Goal: Contribute content: Add original content to the website for others to see

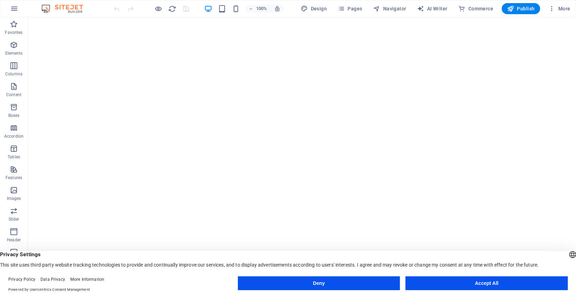
click at [458, 283] on button "Accept All" at bounding box center [486, 283] width 162 height 14
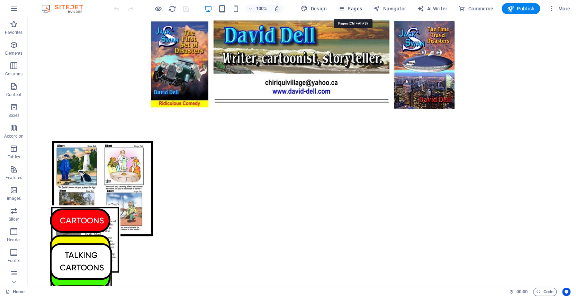
click at [344, 7] on icon "button" at bounding box center [341, 8] width 7 height 7
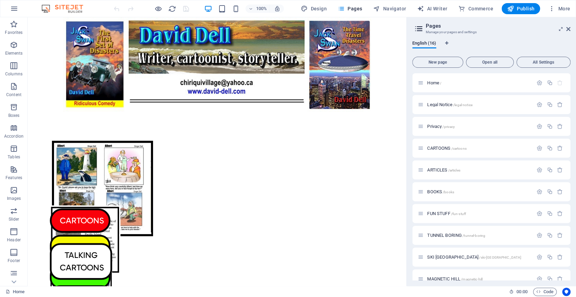
scroll to position [141, 0]
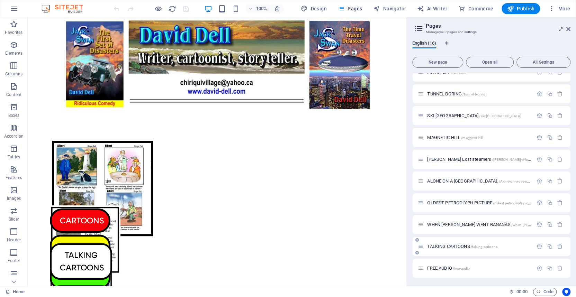
click at [446, 266] on span "FREE AUDIO /free-audio" at bounding box center [448, 268] width 43 height 5
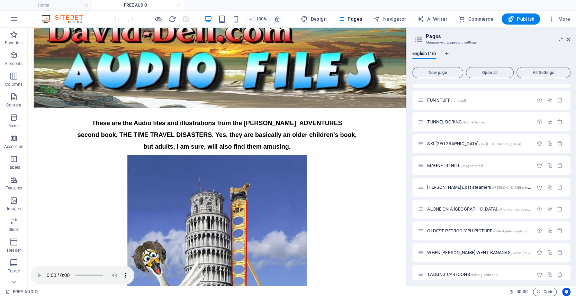
scroll to position [39, 0]
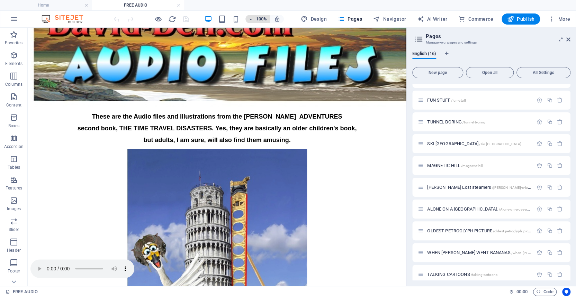
click at [253, 18] on icon "button" at bounding box center [250, 19] width 5 height 4
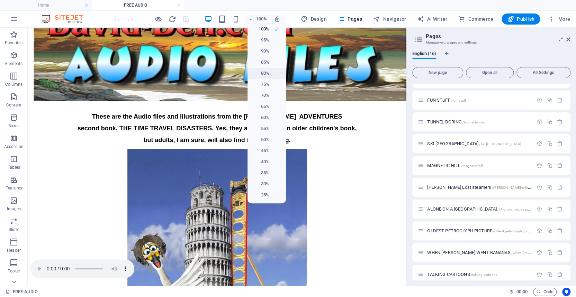
click at [266, 71] on h6 "80%" at bounding box center [261, 73] width 18 height 8
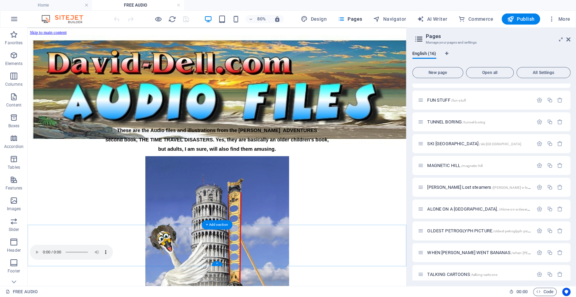
click at [216, 263] on div "+" at bounding box center [216, 263] width 11 height 5
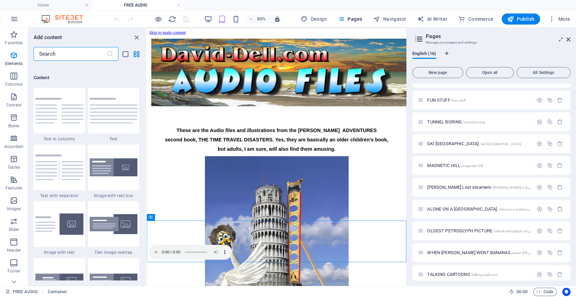
scroll to position [1210, 0]
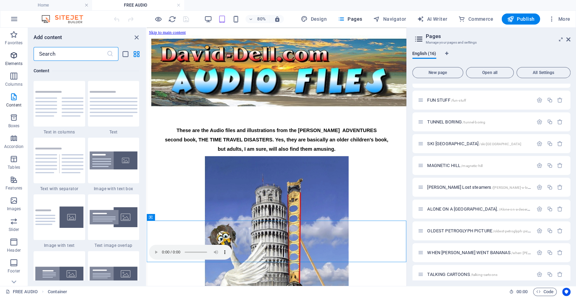
click at [12, 54] on icon "button" at bounding box center [14, 55] width 8 height 8
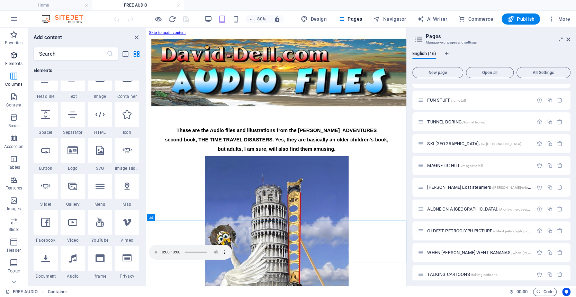
scroll to position [73, 0]
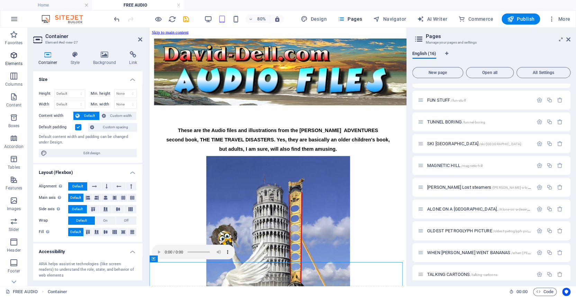
click at [13, 54] on icon "button" at bounding box center [14, 55] width 8 height 8
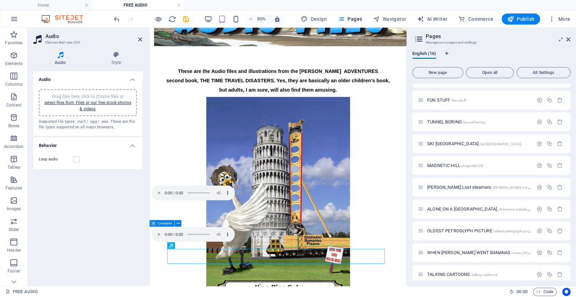
scroll to position [44, 0]
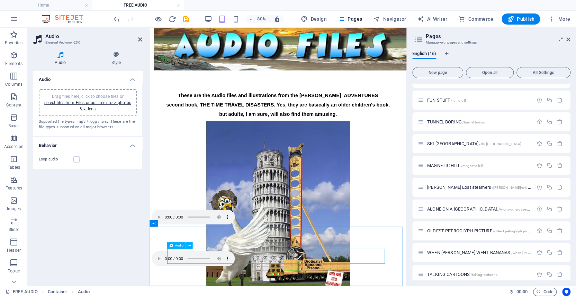
click at [173, 246] on div "Audio" at bounding box center [176, 245] width 18 height 7
click at [70, 102] on link "select files from Files or our free stock photos & videos" at bounding box center [87, 105] width 87 height 11
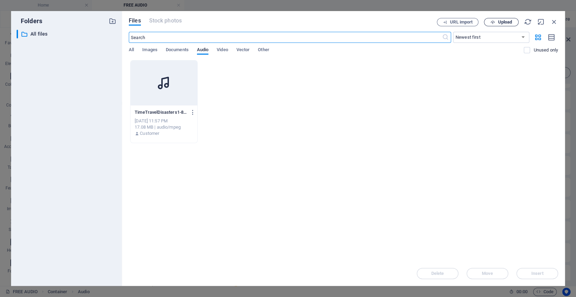
click at [502, 21] on span "Upload" at bounding box center [504, 22] width 14 height 4
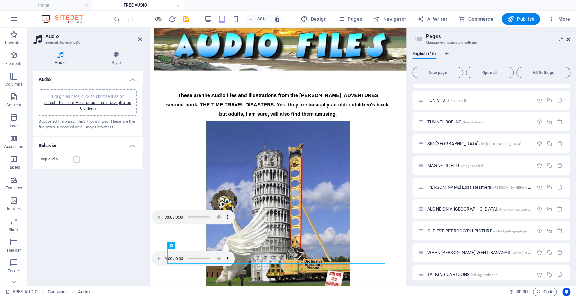
click at [568, 37] on icon at bounding box center [568, 40] width 4 height 6
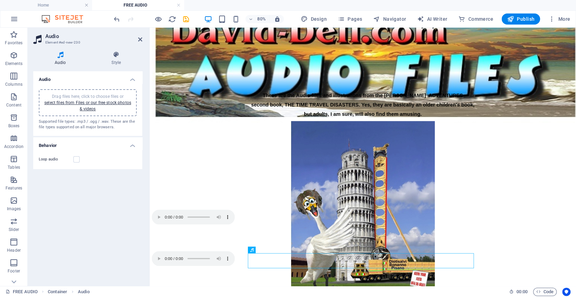
scroll to position [49, 0]
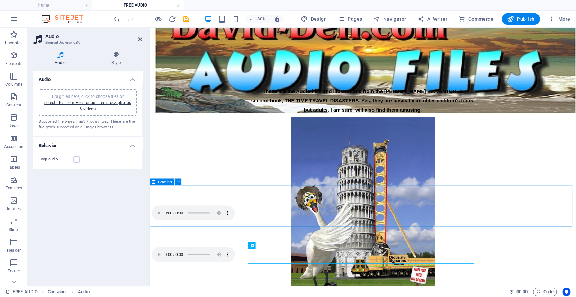
click at [168, 182] on span "Container" at bounding box center [165, 181] width 15 height 3
select select "px"
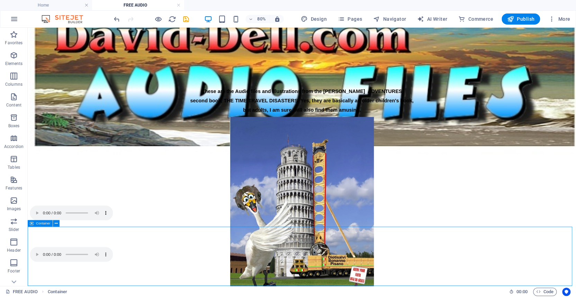
click at [44, 223] on span "Container" at bounding box center [43, 223] width 15 height 3
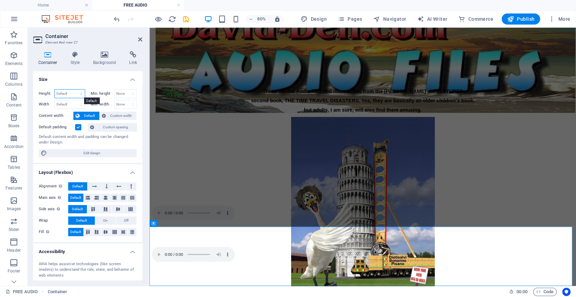
click at [58, 92] on select "Default px rem % vh vw" at bounding box center [70, 94] width 30 height 8
select select "px"
click at [74, 90] on select "Default px rem % vh vw" at bounding box center [70, 94] width 30 height 8
type input "214"
type input "150"
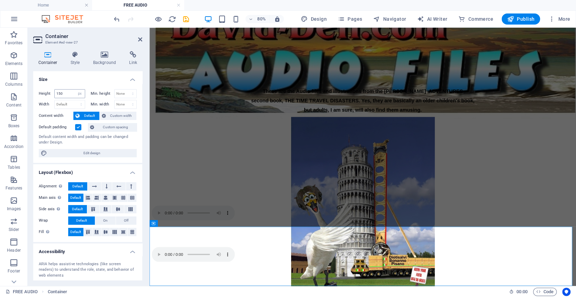
scroll to position [27, 0]
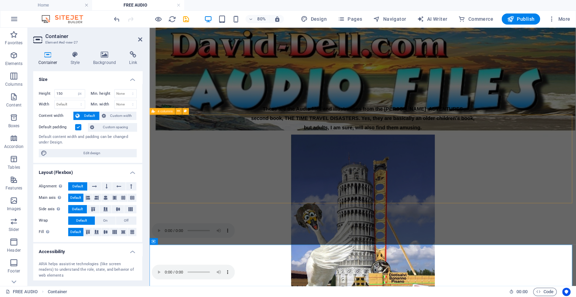
click at [177, 175] on div at bounding box center [415, 216] width 527 height 111
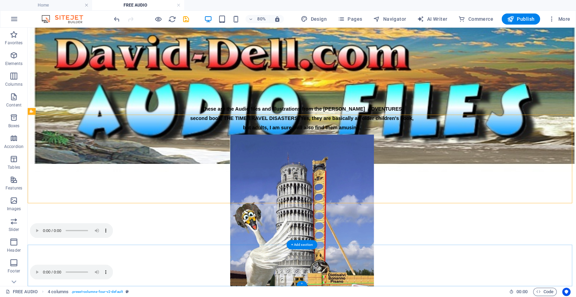
click at [301, 283] on div "+" at bounding box center [301, 283] width 11 height 5
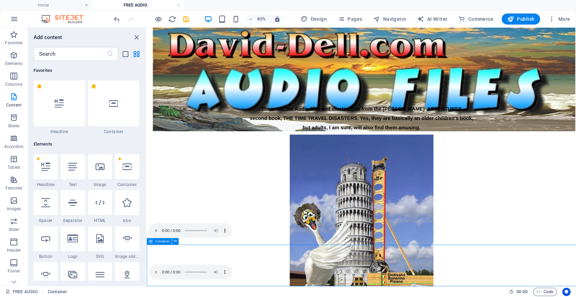
select select "px"
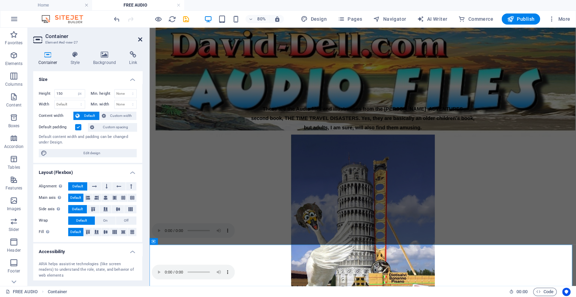
drag, startPoint x: 140, startPoint y: 13, endPoint x: 140, endPoint y: 38, distance: 24.2
click at [140, 38] on icon at bounding box center [140, 40] width 4 height 6
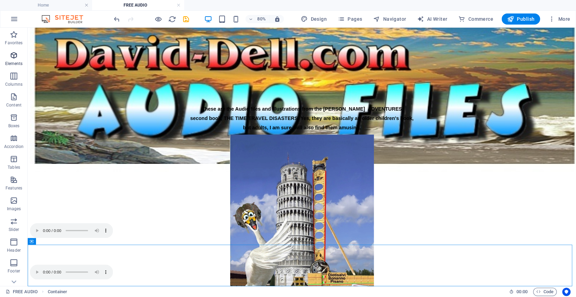
click at [15, 54] on icon "button" at bounding box center [14, 55] width 8 height 8
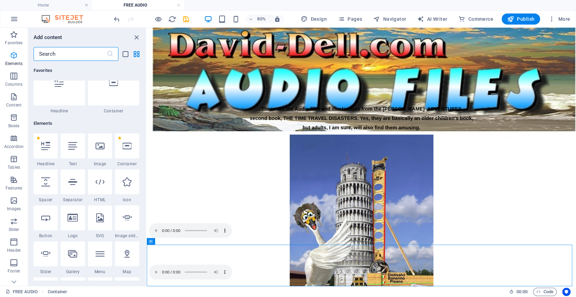
scroll to position [73, 0]
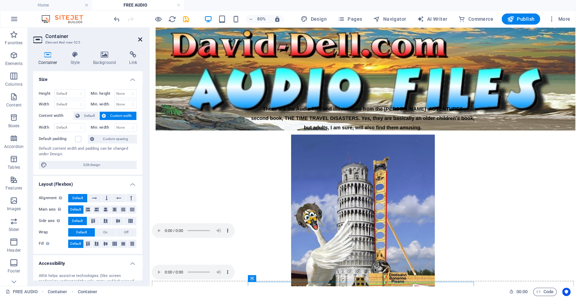
click at [138, 37] on icon at bounding box center [140, 40] width 4 height 6
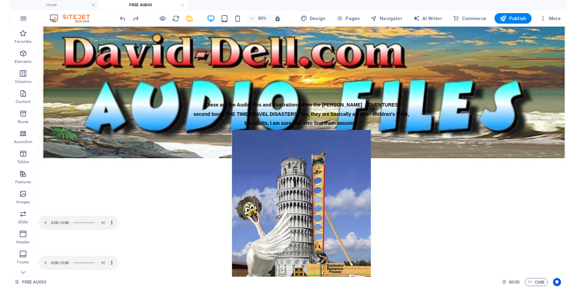
scroll to position [39, 0]
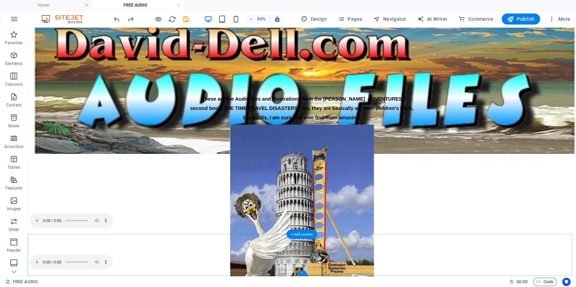
click at [300, 273] on div "+" at bounding box center [301, 273] width 11 height 5
select select "px"
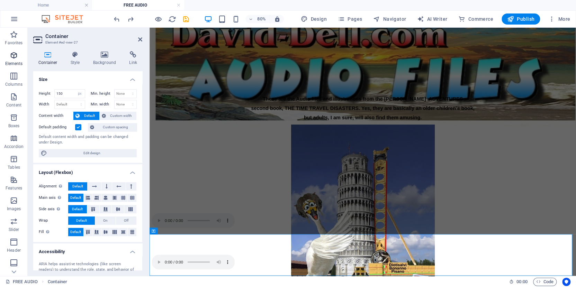
click at [12, 53] on icon "button" at bounding box center [14, 55] width 8 height 8
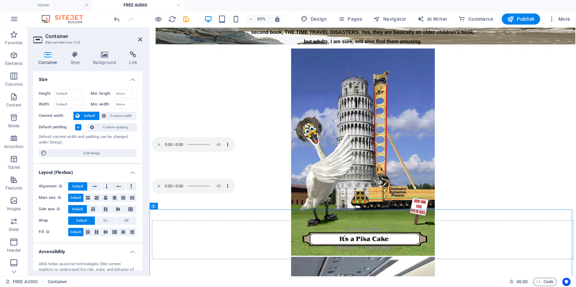
scroll to position [144, 0]
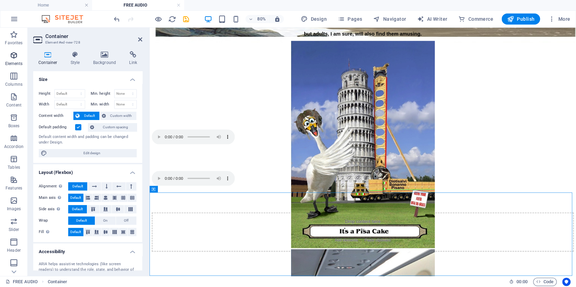
click at [11, 54] on icon "button" at bounding box center [14, 55] width 8 height 8
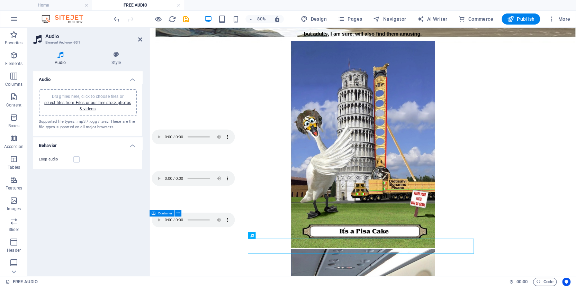
scroll to position [114, 0]
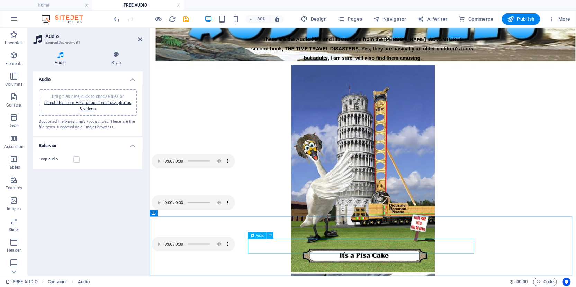
click at [252, 236] on icon at bounding box center [251, 235] width 3 height 7
click at [67, 102] on link "select files from Files or our free stock photos & videos" at bounding box center [87, 105] width 87 height 11
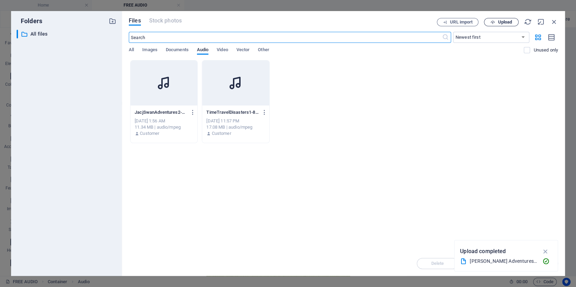
click at [499, 20] on span "Upload" at bounding box center [504, 22] width 14 height 4
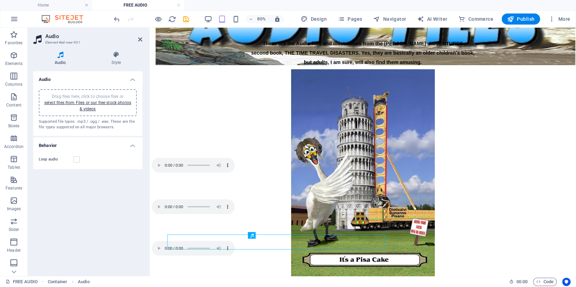
scroll to position [114, 0]
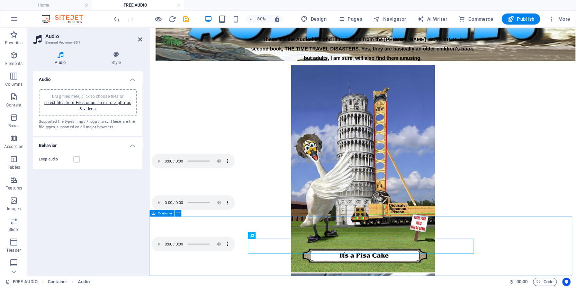
click at [162, 213] on span "Container" at bounding box center [165, 213] width 15 height 3
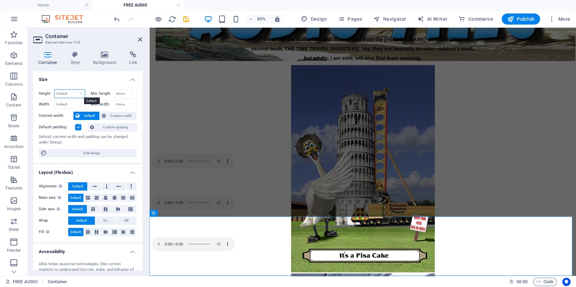
click at [62, 93] on select "Default px rem % vh vw" at bounding box center [70, 94] width 30 height 8
select select "px"
click at [74, 90] on select "Default px rem % vh vw" at bounding box center [70, 94] width 30 height 8
type input "214"
type input "150"
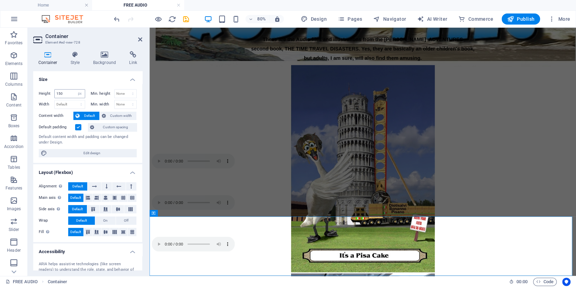
scroll to position [91, 0]
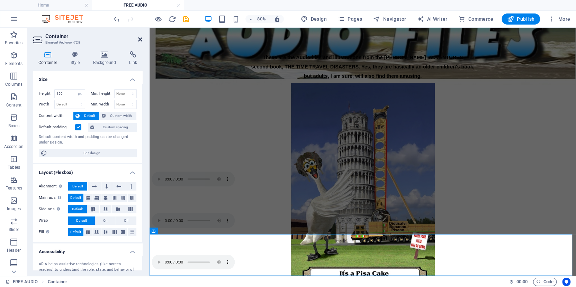
click at [139, 38] on icon at bounding box center [140, 40] width 4 height 6
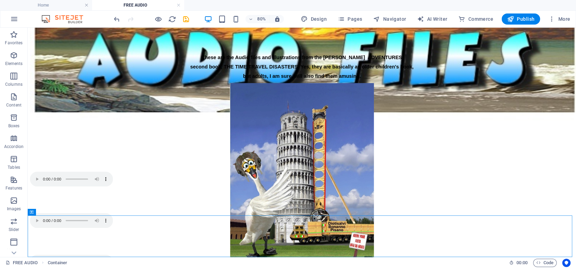
scroll to position [115, 0]
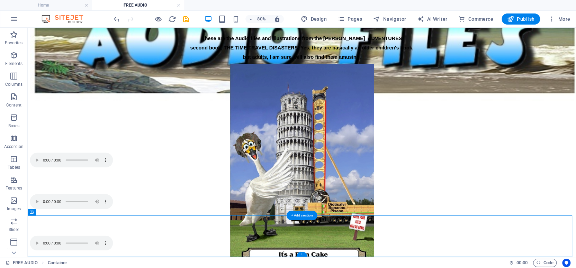
click at [301, 254] on div "+" at bounding box center [301, 254] width 11 height 5
select select "px"
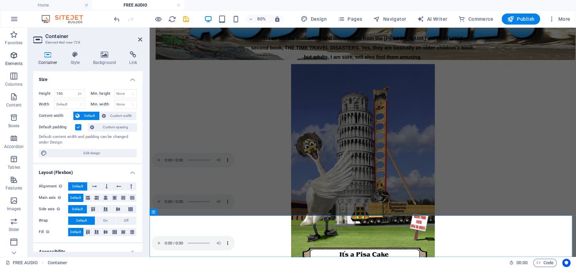
click at [12, 55] on icon "button" at bounding box center [14, 55] width 8 height 8
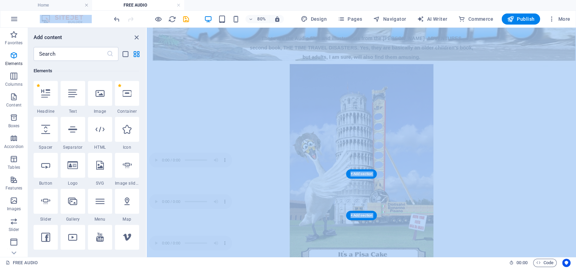
scroll to position [137, 0]
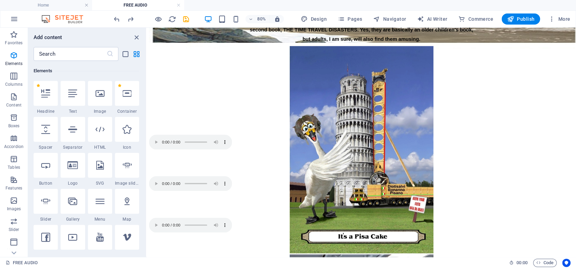
click at [120, 35] on div "Add content" at bounding box center [87, 37] width 118 height 8
click at [361, 254] on div "+" at bounding box center [361, 254] width 11 height 5
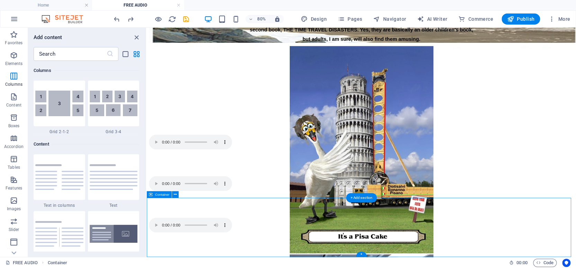
scroll to position [1210, 0]
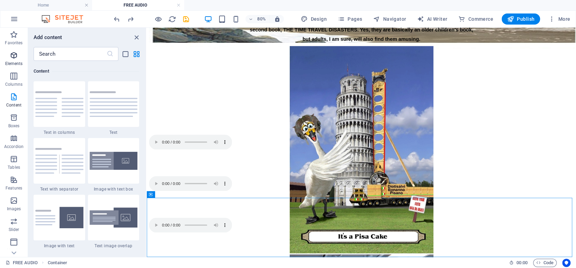
click at [12, 55] on icon "button" at bounding box center [14, 55] width 8 height 8
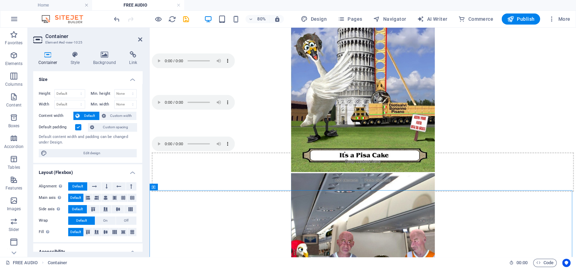
scroll to position [241, 0]
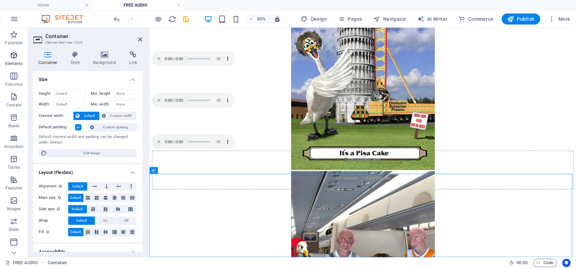
click at [12, 54] on icon "button" at bounding box center [14, 55] width 8 height 8
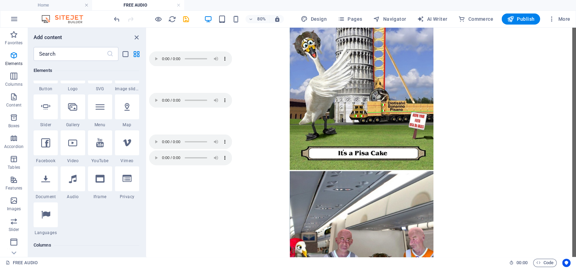
scroll to position [211, 0]
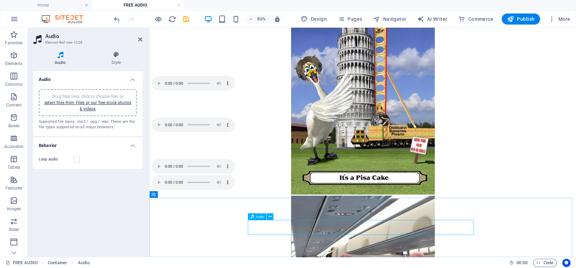
click at [256, 218] on span "Audio" at bounding box center [260, 216] width 9 height 3
click at [81, 102] on link "select files from Files or our free stock photos & videos" at bounding box center [87, 105] width 87 height 11
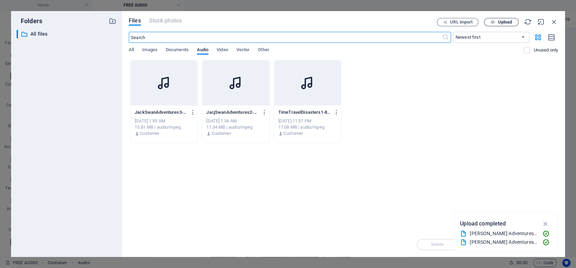
click at [502, 20] on span "Upload" at bounding box center [504, 22] width 14 height 4
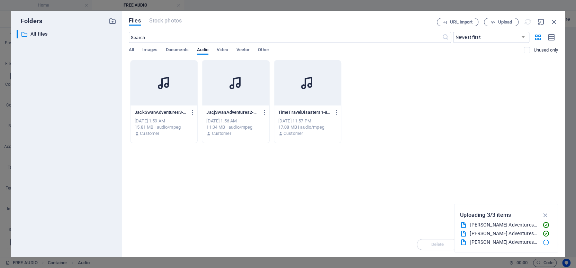
scroll to position [211, 0]
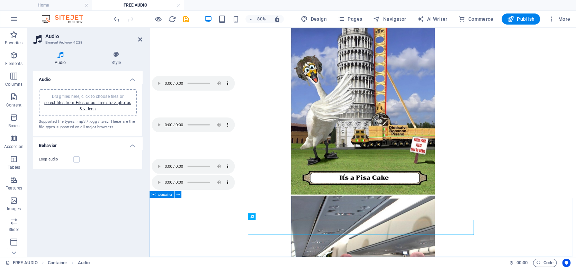
click at [575, 232] on div at bounding box center [415, 222] width 527 height 20
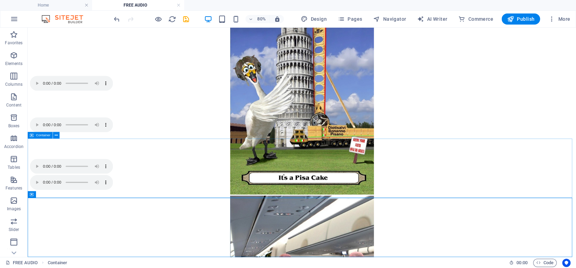
click at [39, 136] on span "Container" at bounding box center [43, 135] width 15 height 3
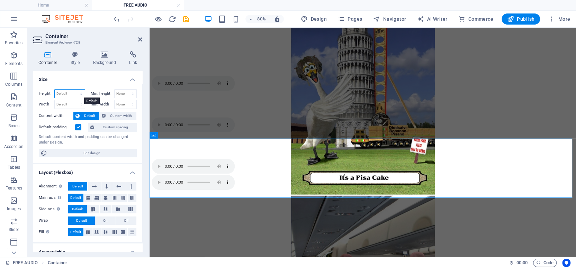
click at [64, 92] on select "Default px rem % vh vw" at bounding box center [70, 94] width 30 height 8
select select "px"
click at [74, 90] on select "Default px rem % vh vw" at bounding box center [70, 94] width 30 height 8
type input "214"
type input "150"
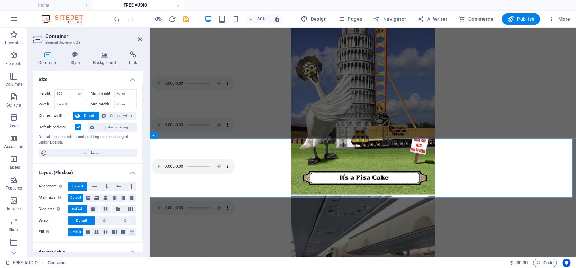
scroll to position [189, 0]
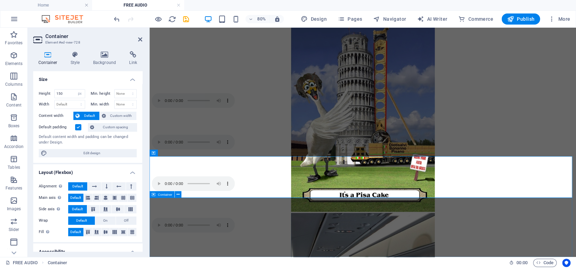
click at [159, 194] on span "Container" at bounding box center [165, 194] width 15 height 3
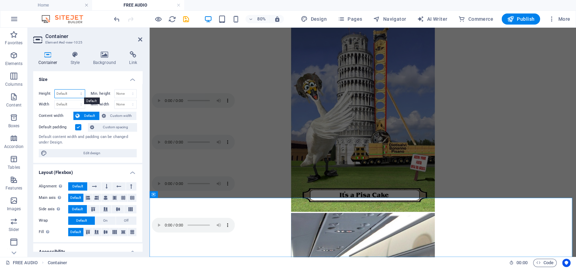
click at [66, 93] on select "Default px rem % vh vw" at bounding box center [70, 94] width 30 height 8
select select "px"
click at [74, 90] on select "Default px rem % vh vw" at bounding box center [70, 94] width 30 height 8
type input "214"
type input "150"
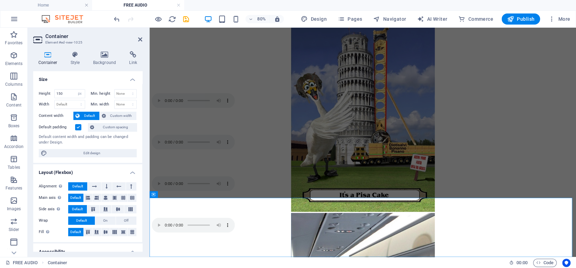
scroll to position [167, 0]
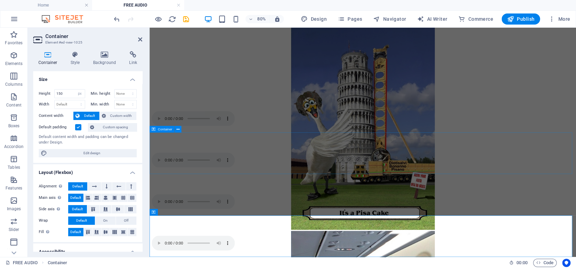
click at [575, 190] on div at bounding box center [415, 210] width 527 height 52
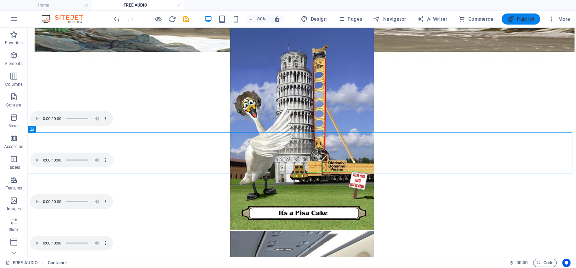
click at [517, 17] on span "Publish" at bounding box center [520, 19] width 27 height 7
